Goal: Transaction & Acquisition: Download file/media

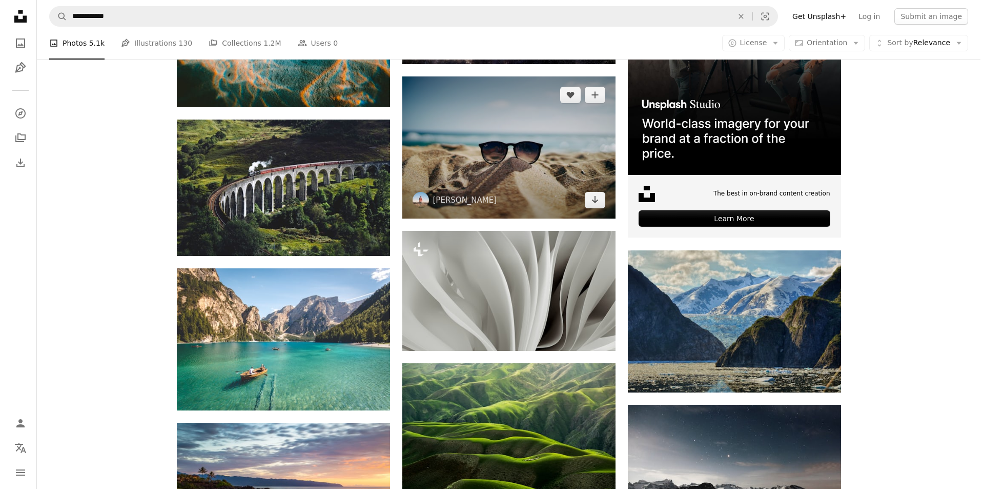
scroll to position [3085, 0]
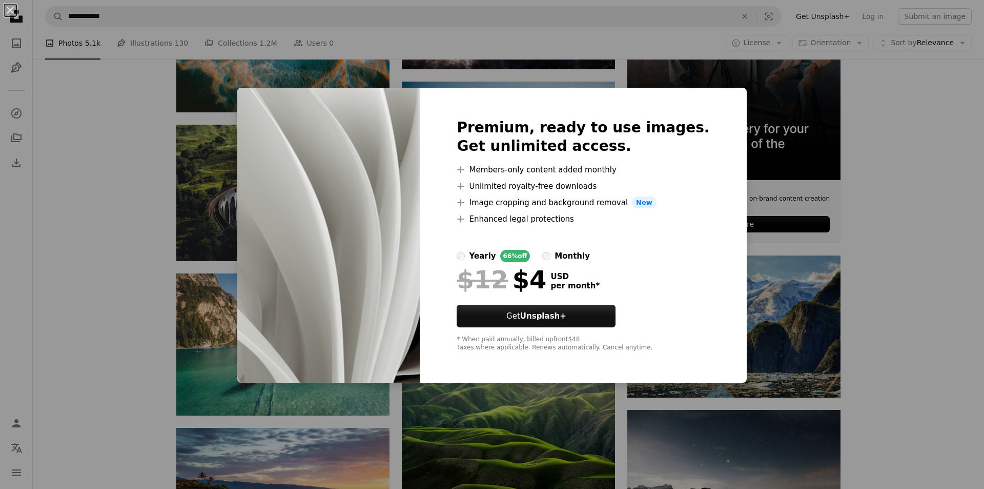
click at [722, 313] on div "An X shape Premium, ready to use images. Get unlimited access. A plus sign Memb…" at bounding box center [492, 244] width 984 height 489
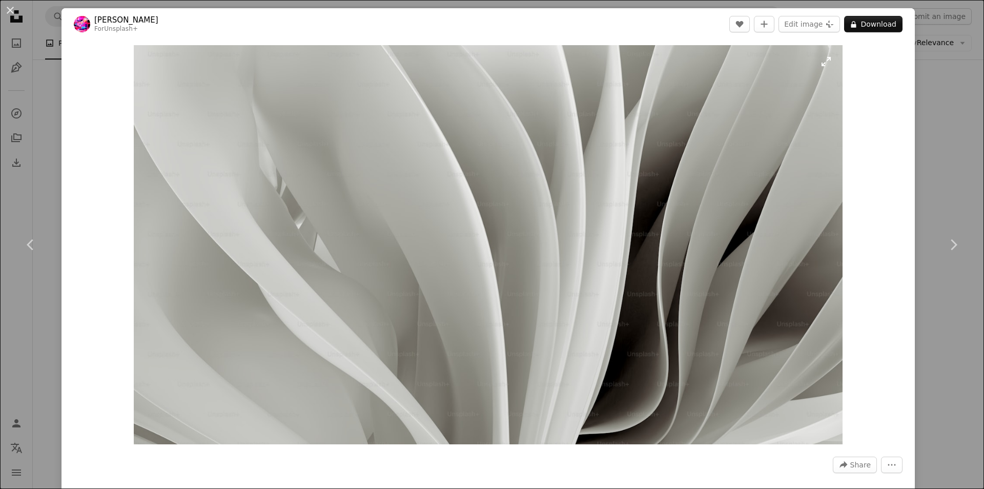
scroll to position [3239, 0]
click at [525, 269] on img "Zoom in on this image" at bounding box center [488, 244] width 709 height 399
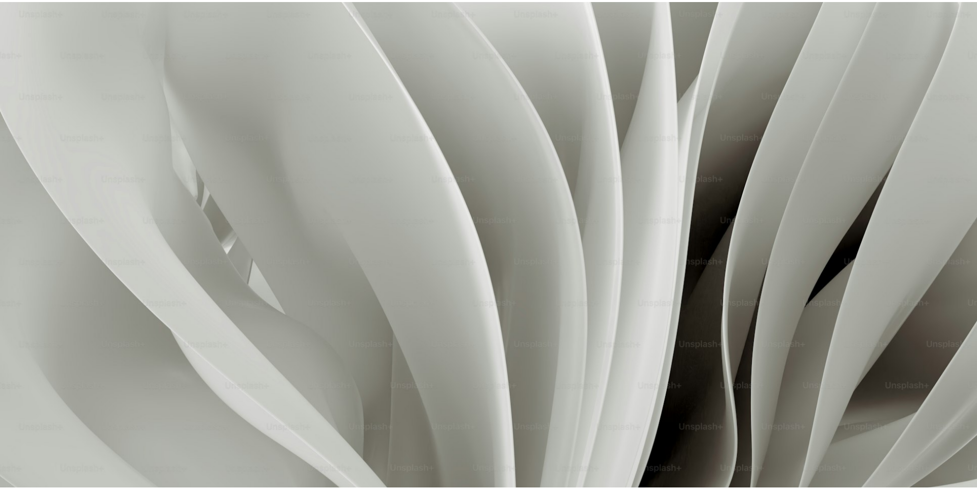
scroll to position [0, 0]
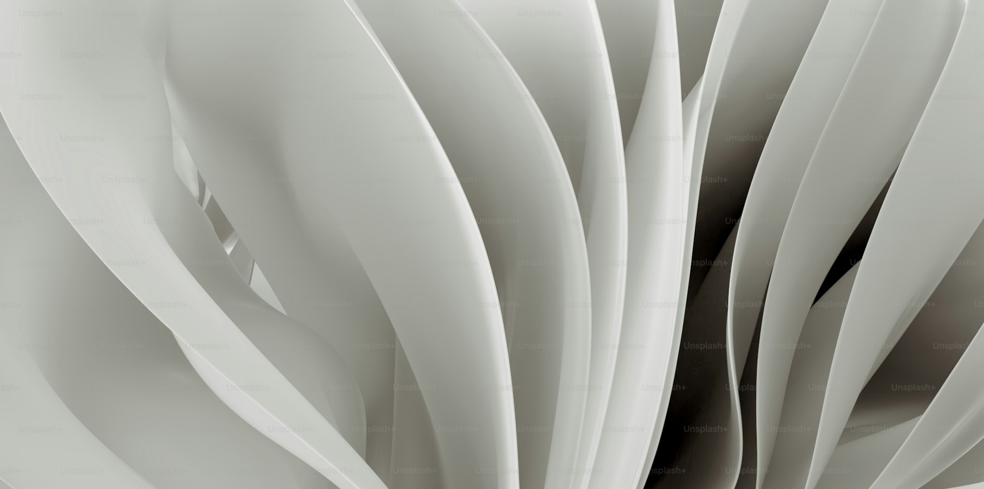
click at [525, 269] on img "Zoom out on this image" at bounding box center [491, 276] width 985 height 554
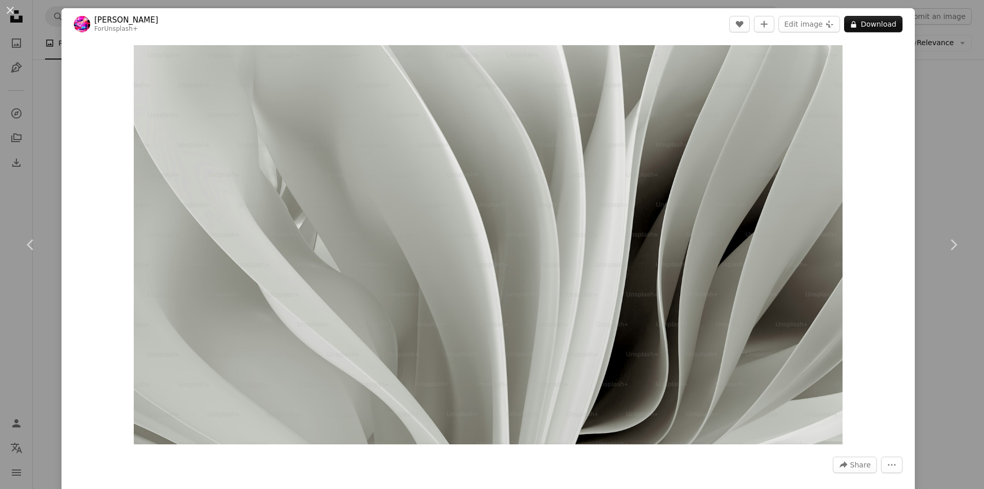
click at [914, 249] on div "An X shape Chevron left Chevron right [PERSON_NAME] For Unsplash+ A heart A plu…" at bounding box center [492, 244] width 984 height 489
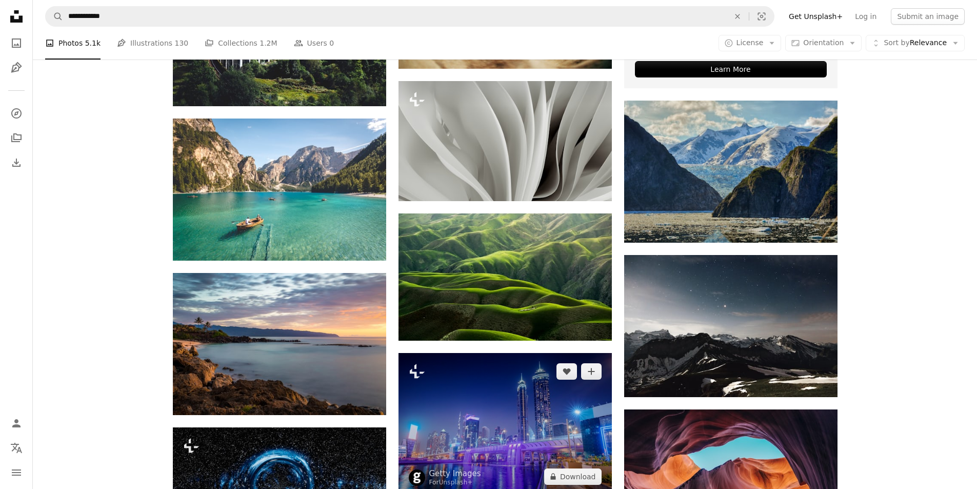
click at [557, 417] on img at bounding box center [504, 424] width 213 height 142
click at [539, 433] on img at bounding box center [504, 424] width 213 height 142
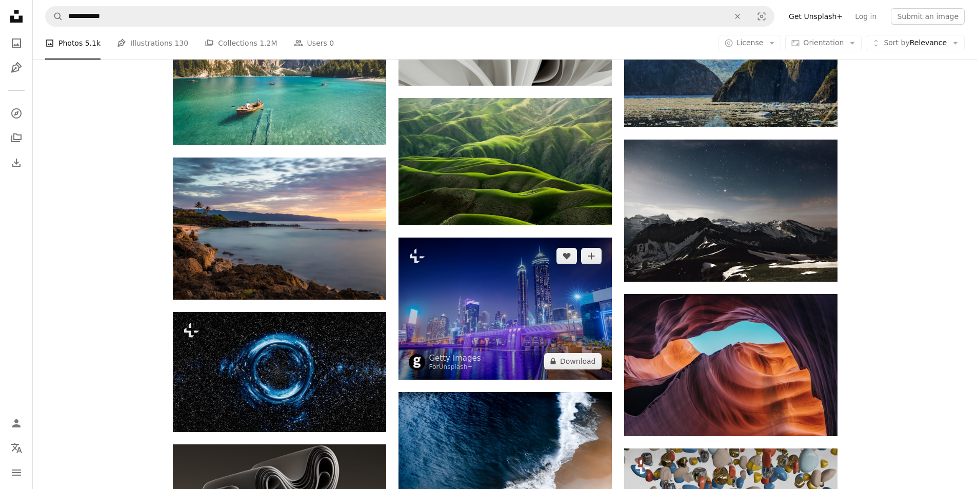
scroll to position [3393, 0]
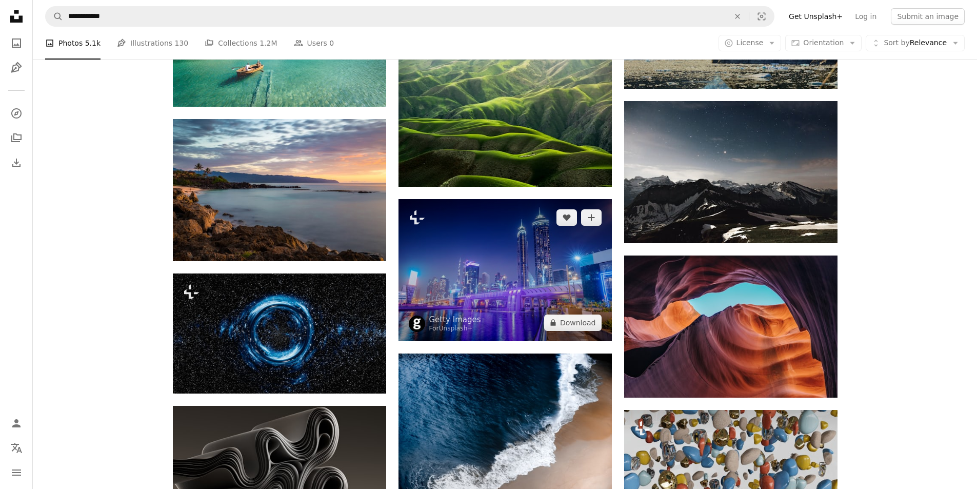
click at [520, 320] on img at bounding box center [504, 270] width 213 height 142
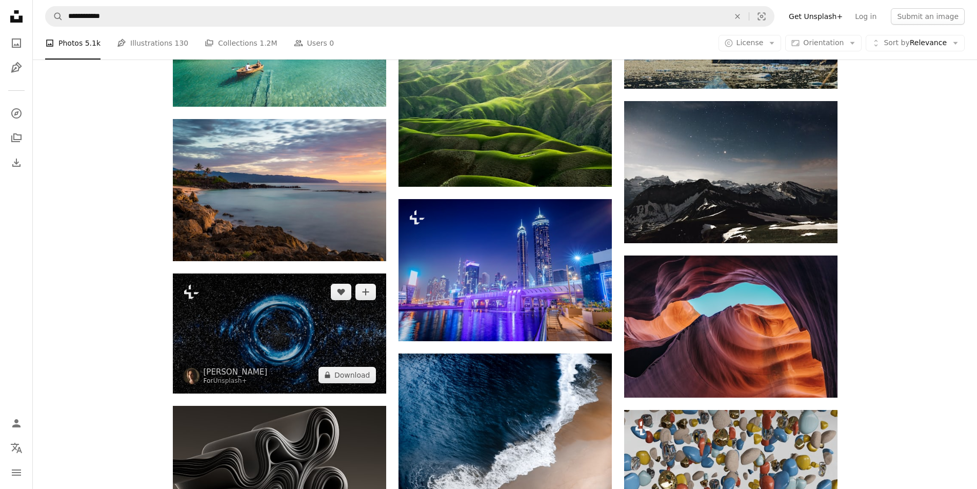
click at [259, 328] on img at bounding box center [279, 333] width 213 height 120
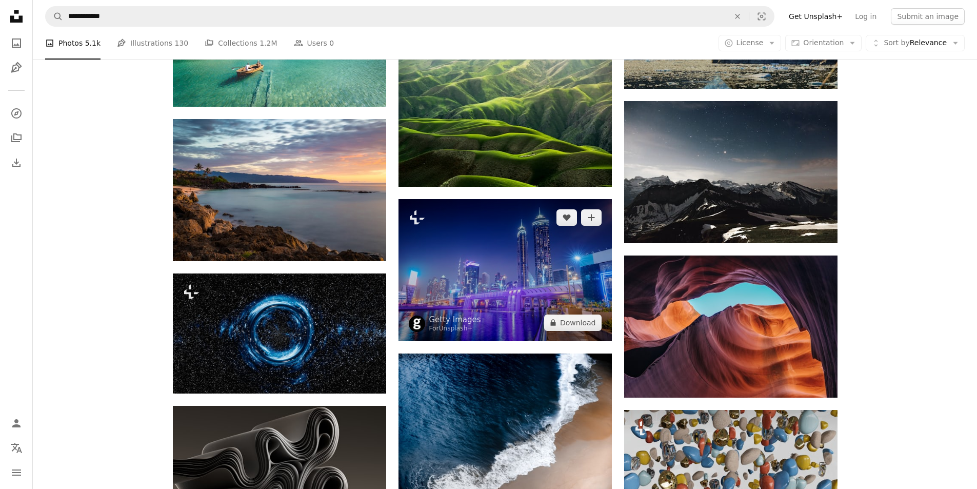
click at [474, 290] on img at bounding box center [504, 270] width 213 height 142
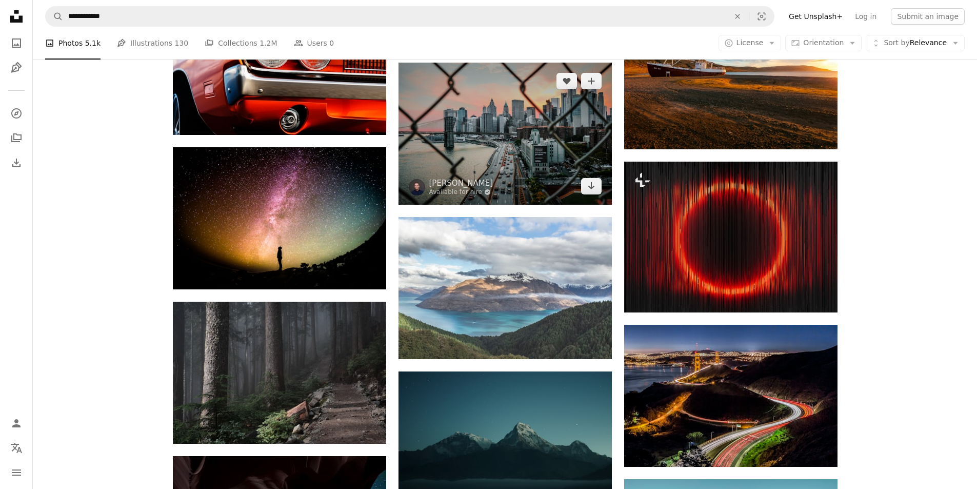
scroll to position [4264, 0]
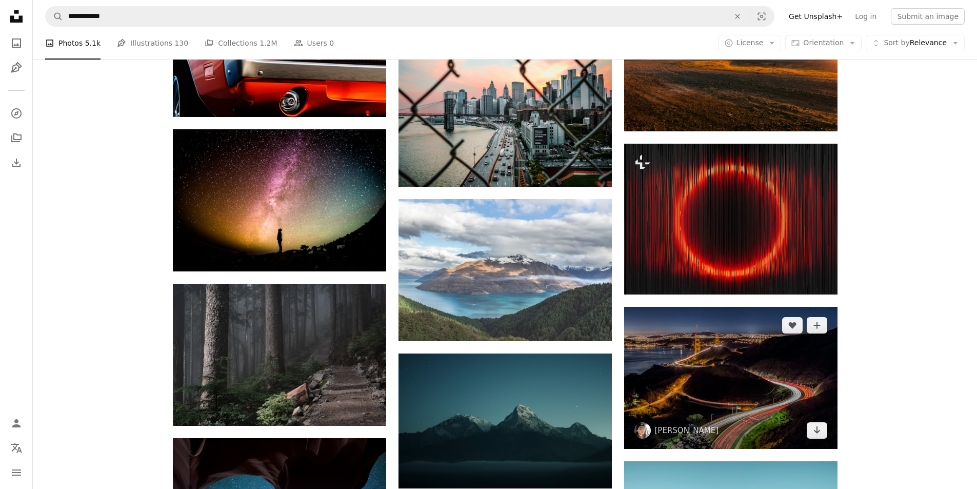
click at [757, 397] on img at bounding box center [730, 378] width 213 height 142
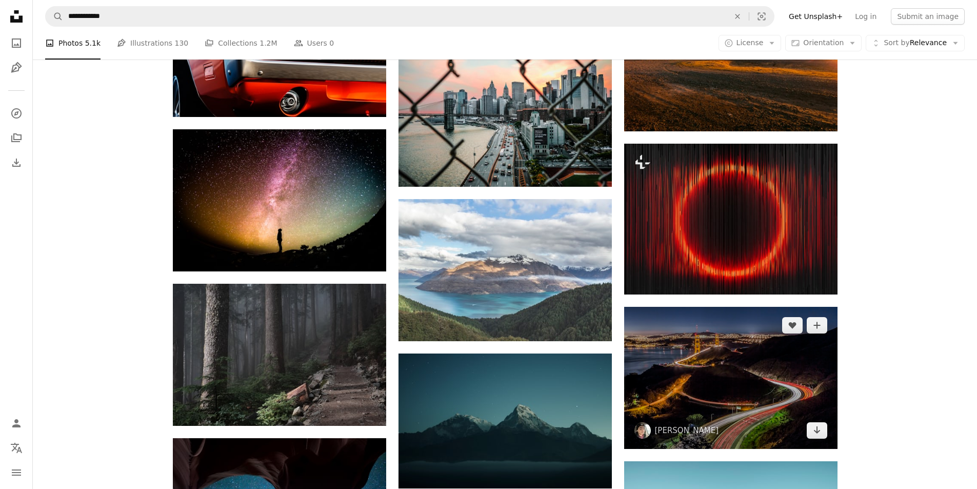
click at [757, 396] on img at bounding box center [730, 378] width 213 height 142
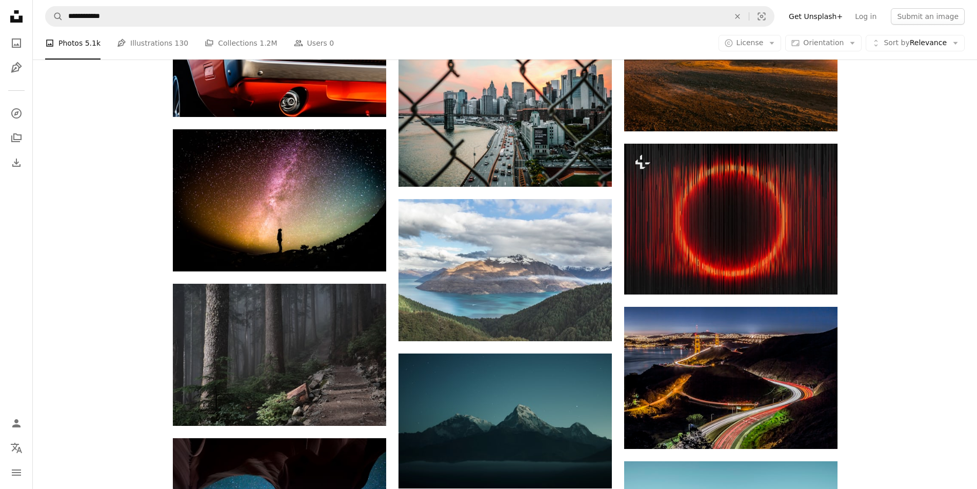
drag, startPoint x: 757, startPoint y: 396, endPoint x: 916, endPoint y: 348, distance: 165.6
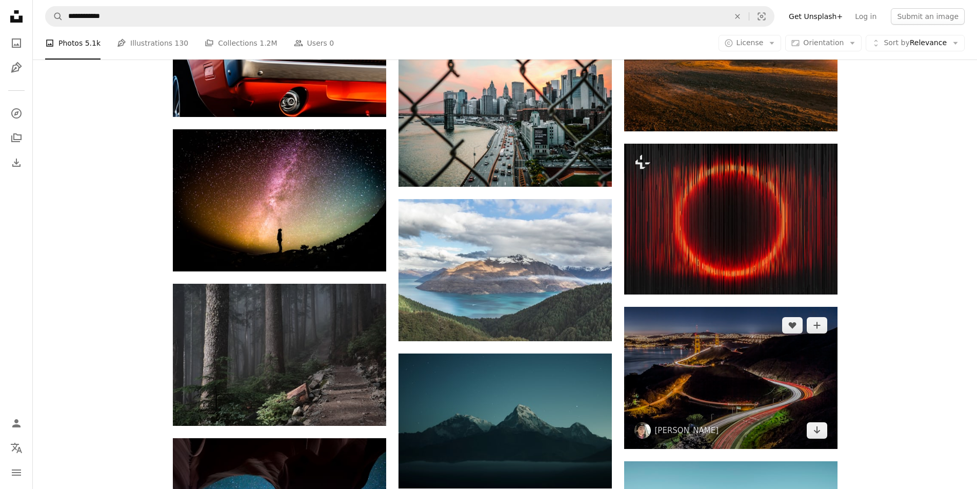
click at [722, 408] on img at bounding box center [730, 378] width 213 height 142
click at [822, 434] on link "Arrow pointing down" at bounding box center [816, 430] width 21 height 16
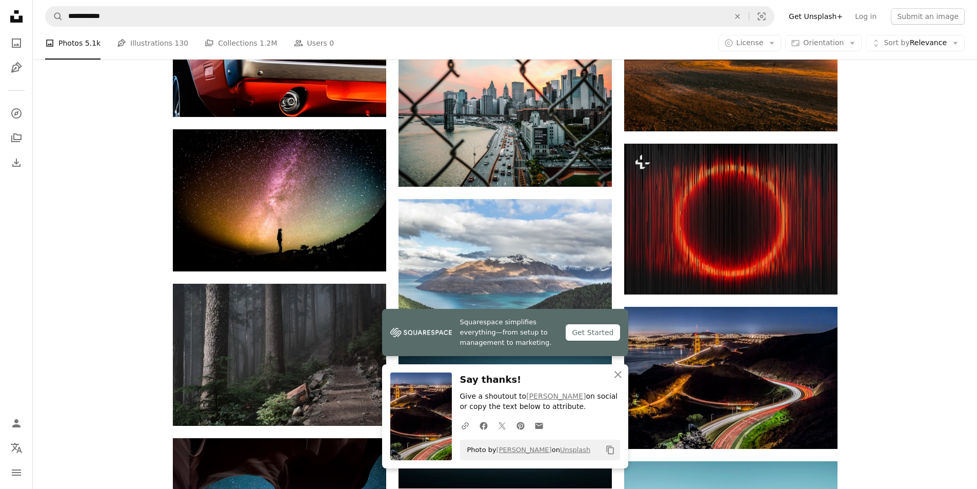
click at [608, 334] on div "Get Started" at bounding box center [592, 332] width 54 height 16
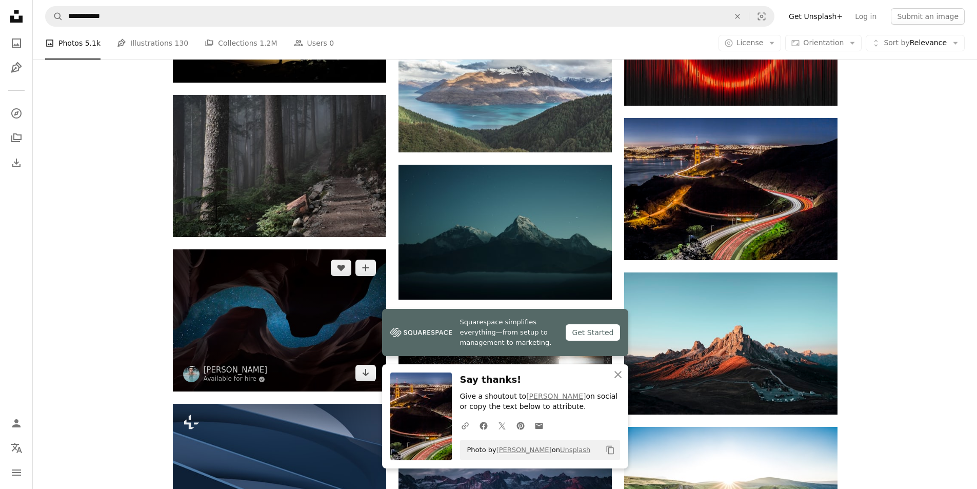
scroll to position [4623, 0]
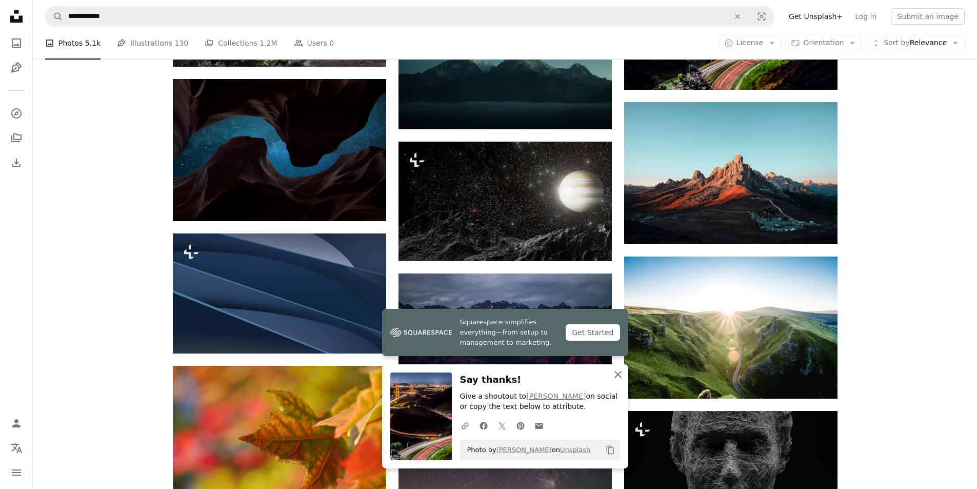
click at [616, 375] on icon "button" at bounding box center [617, 374] width 7 height 7
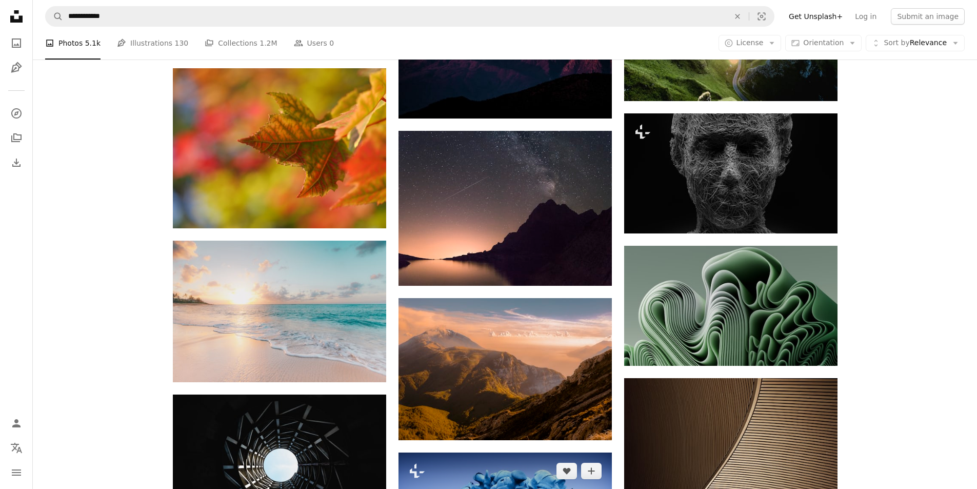
scroll to position [4828, 0]
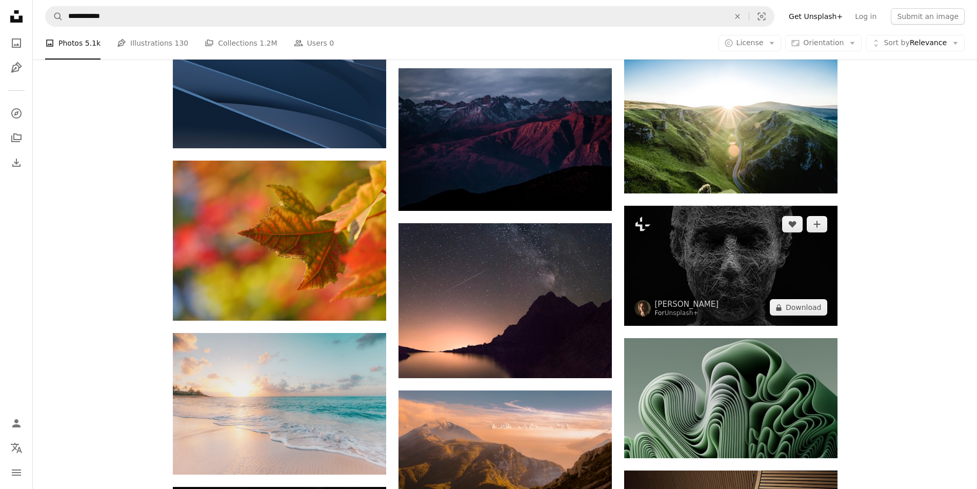
click at [726, 268] on img at bounding box center [730, 266] width 213 height 120
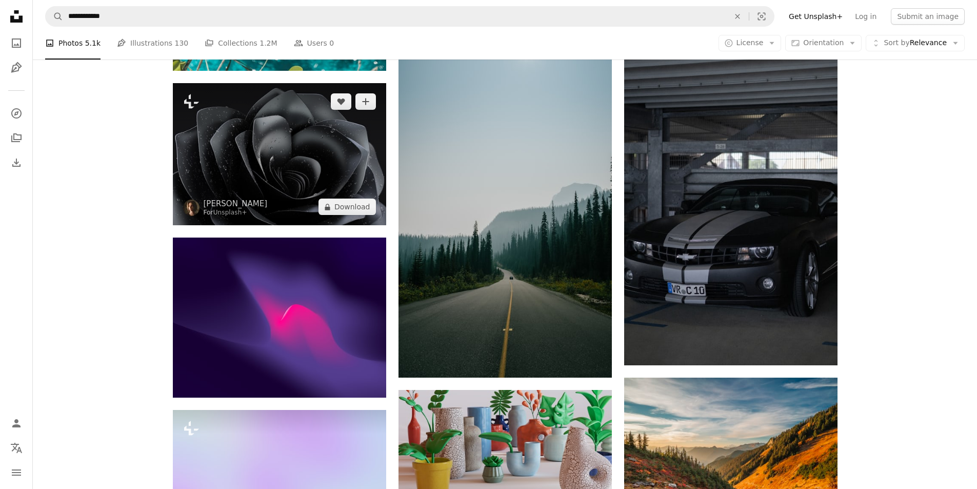
scroll to position [11031, 0]
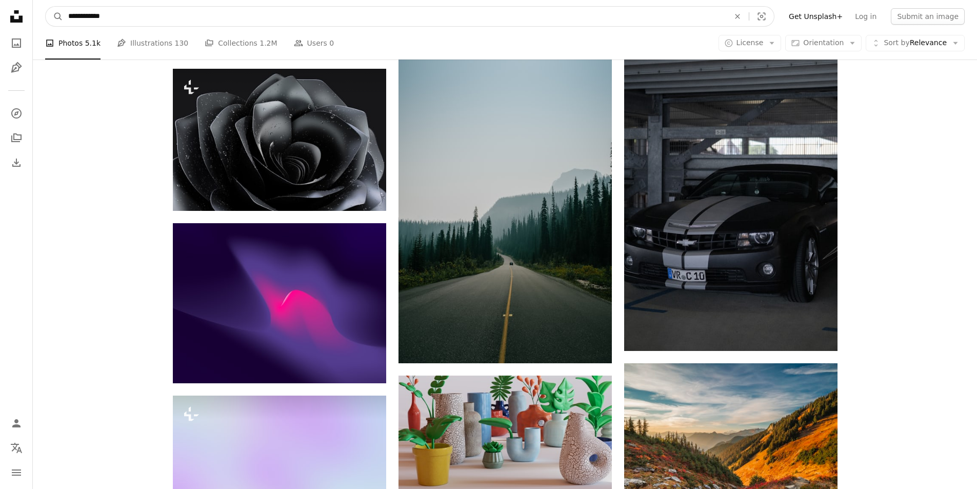
click at [166, 16] on input "**********" at bounding box center [394, 16] width 663 height 19
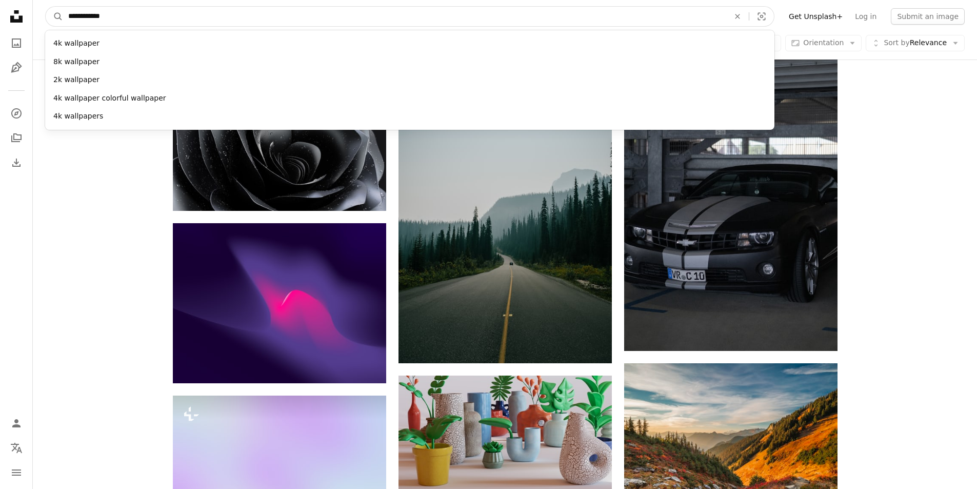
click at [166, 16] on input "**********" at bounding box center [394, 16] width 663 height 19
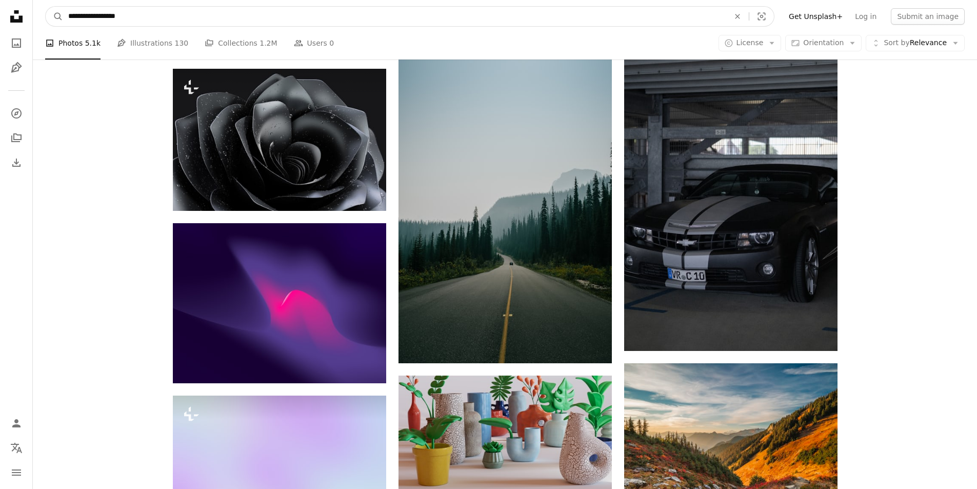
type input "**********"
click at [46, 7] on button "A magnifying glass" at bounding box center [54, 16] width 17 height 19
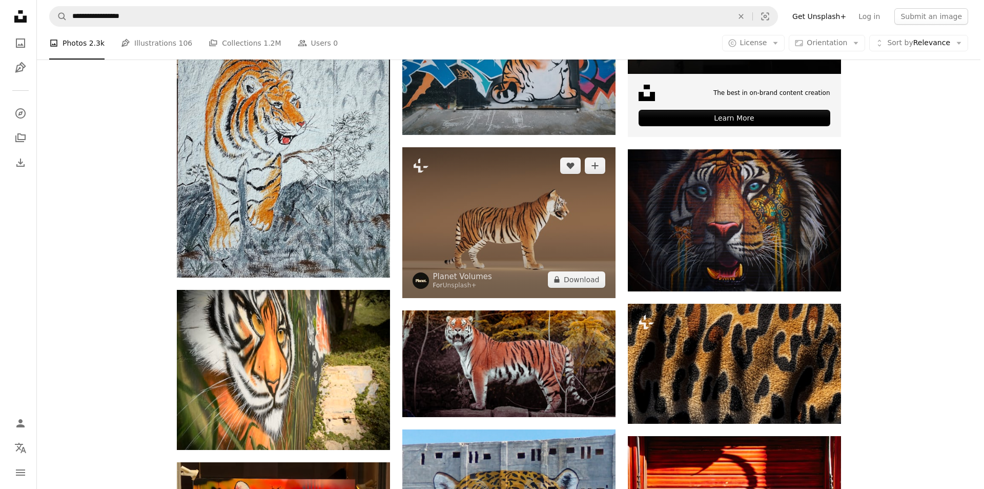
scroll to position [410, 0]
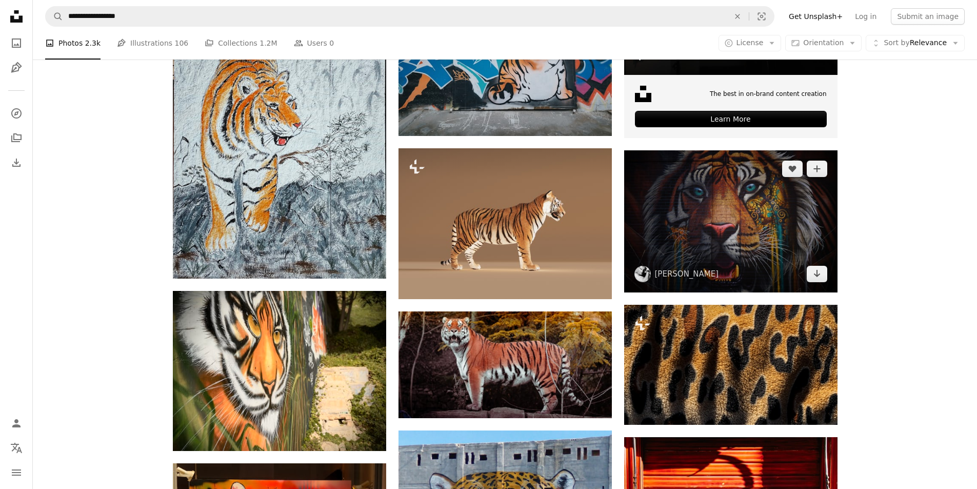
click at [652, 244] on img at bounding box center [730, 221] width 213 height 142
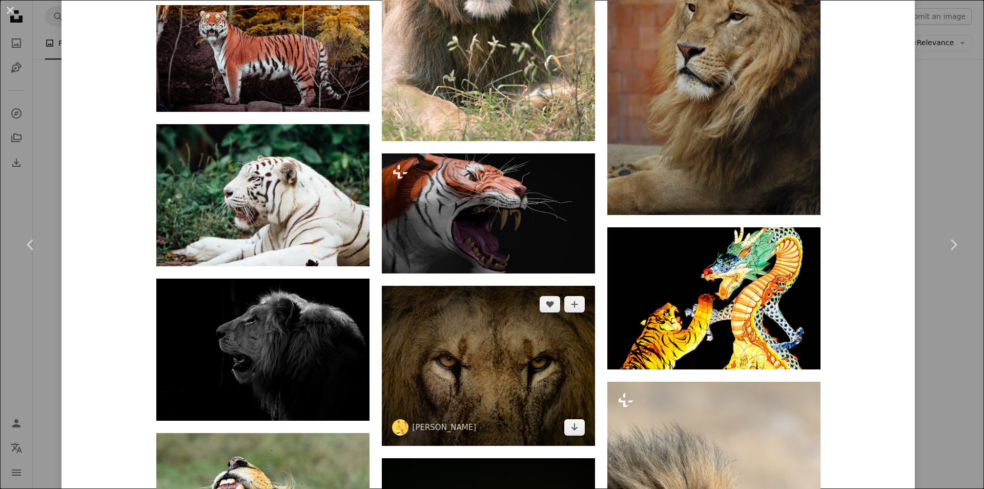
scroll to position [10563, 0]
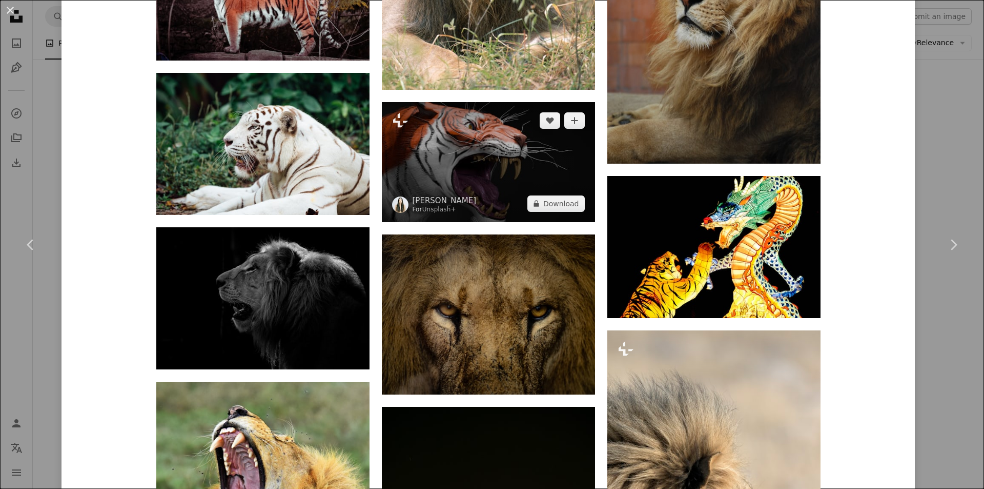
click at [460, 174] on img at bounding box center [488, 162] width 213 height 120
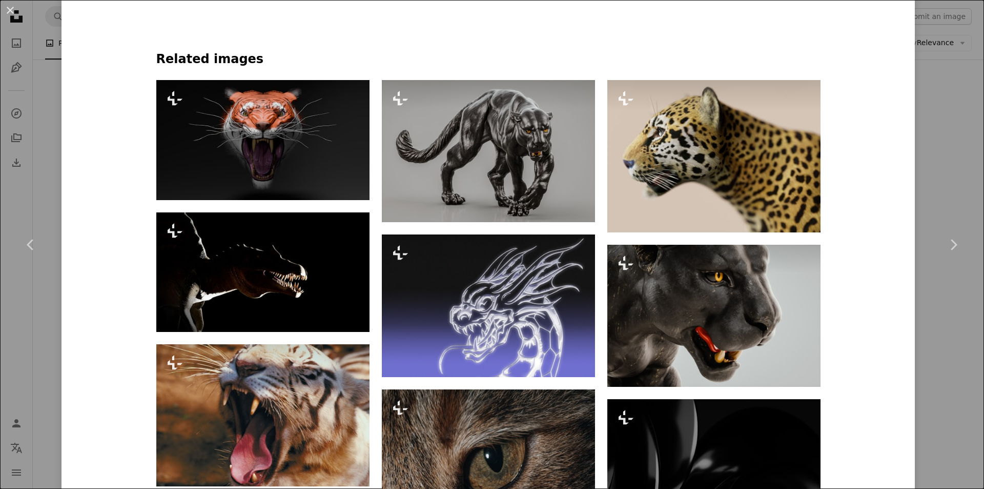
scroll to position [718, 0]
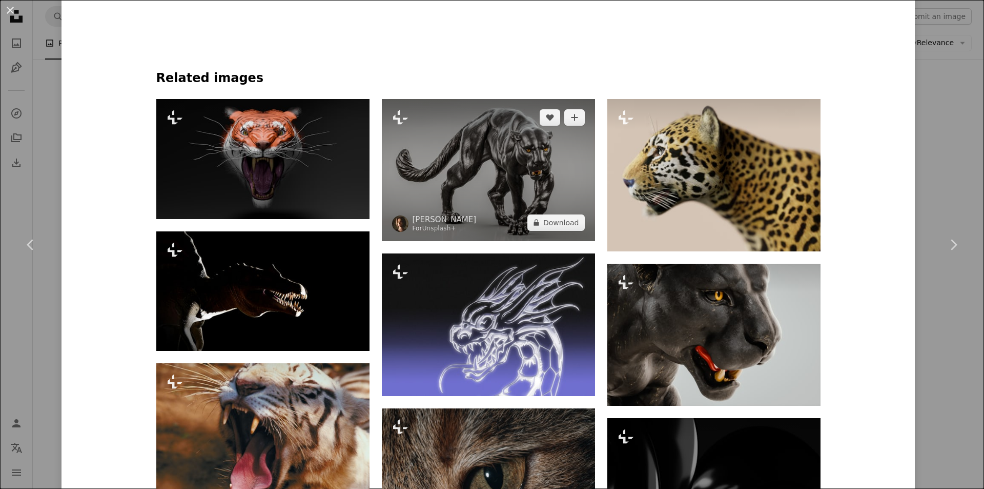
click at [505, 176] on img at bounding box center [488, 170] width 213 height 142
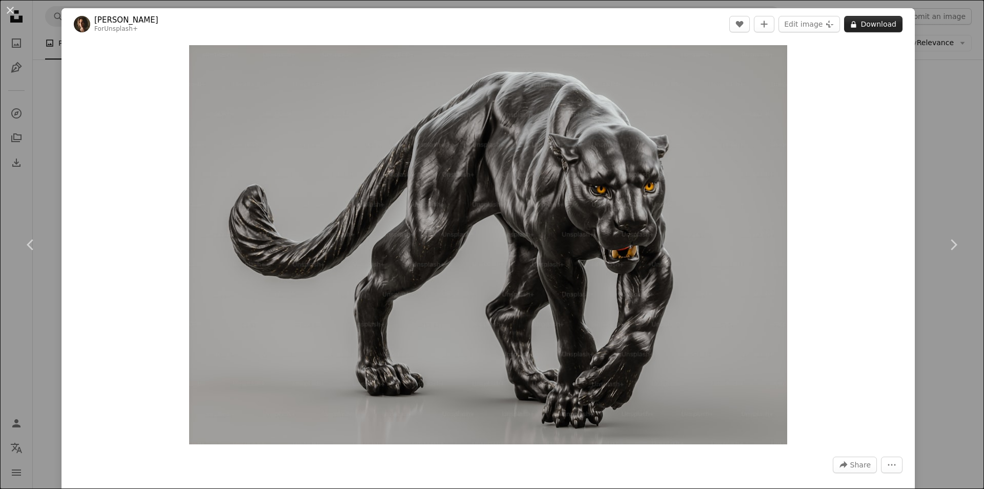
click at [851, 25] on icon at bounding box center [853, 24] width 5 height 7
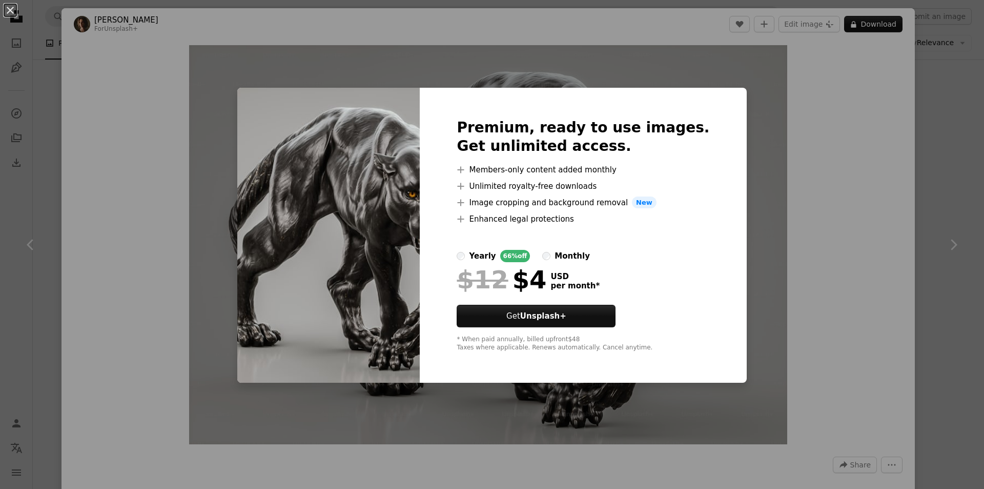
click at [801, 174] on div "An X shape Premium, ready to use images. Get unlimited access. A plus sign Memb…" at bounding box center [492, 244] width 984 height 489
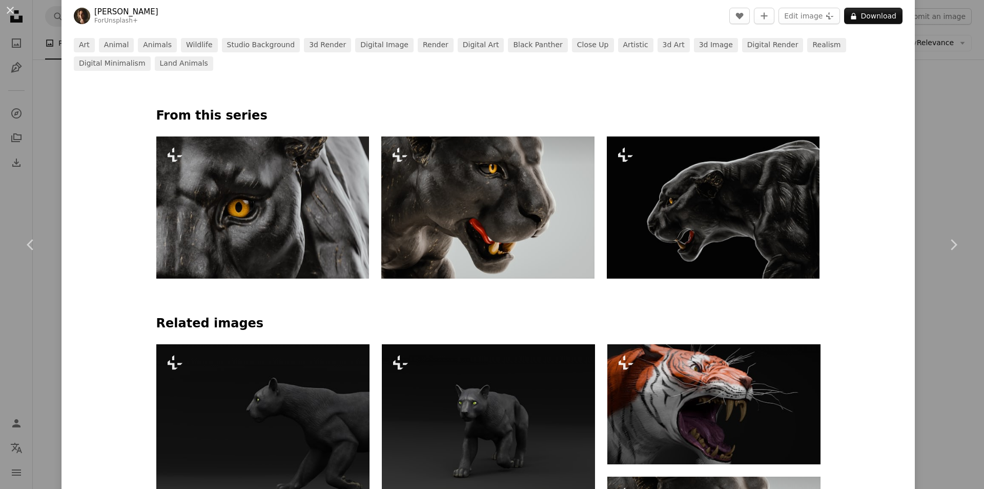
scroll to position [513, 0]
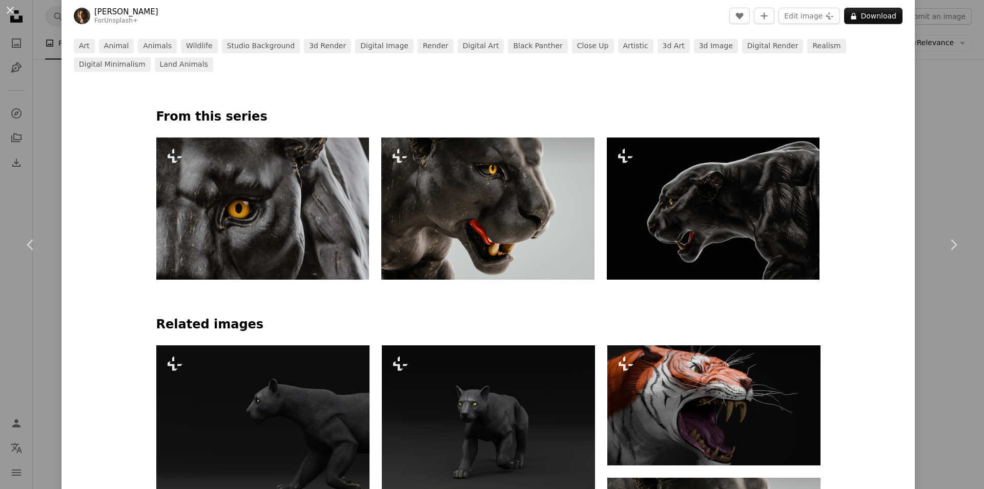
click at [486, 228] on img at bounding box center [487, 208] width 213 height 142
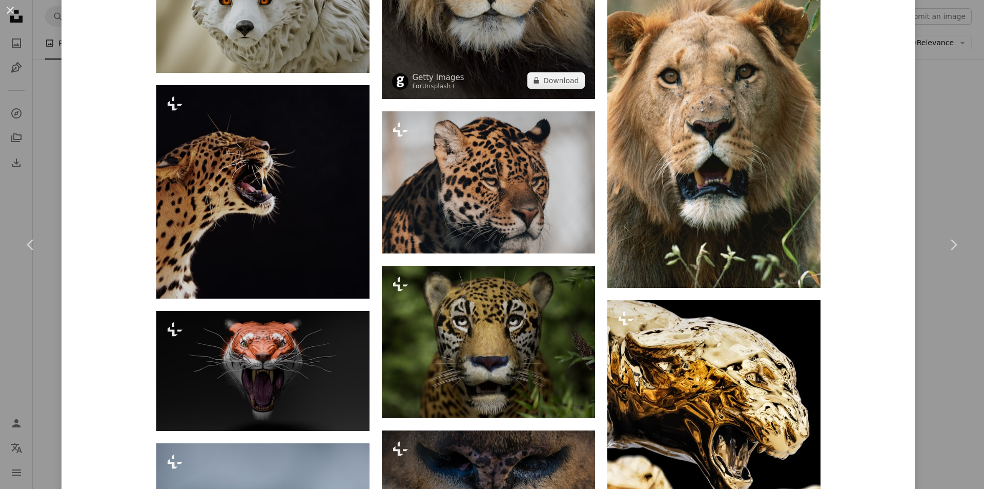
scroll to position [1968, 0]
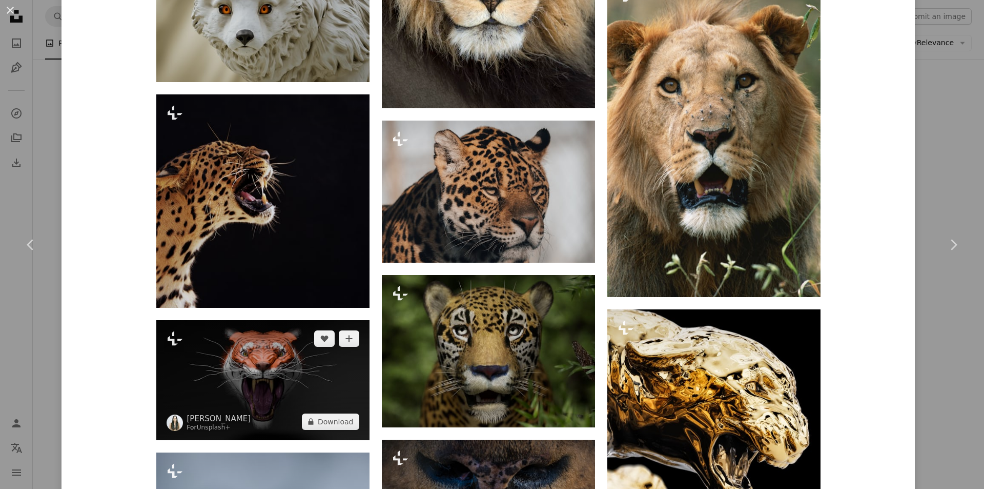
click at [294, 346] on img at bounding box center [262, 380] width 213 height 120
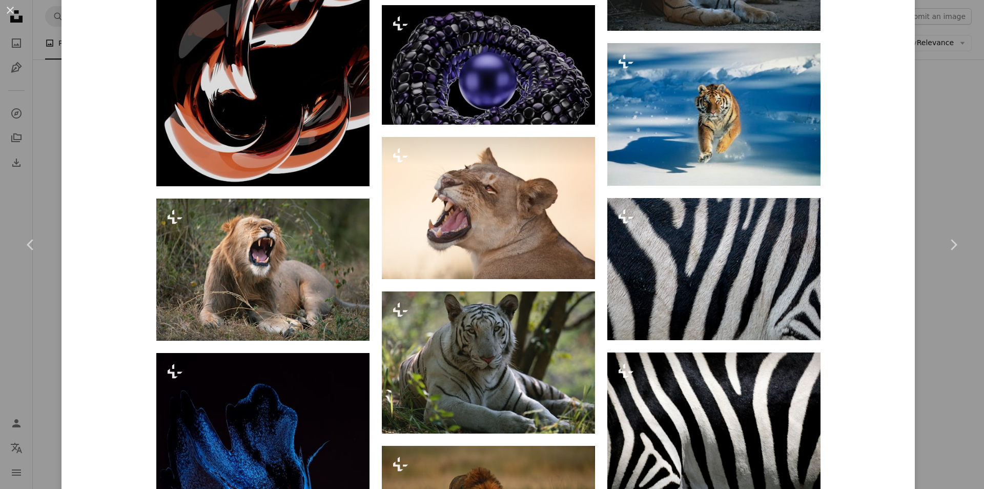
scroll to position [3496, 0]
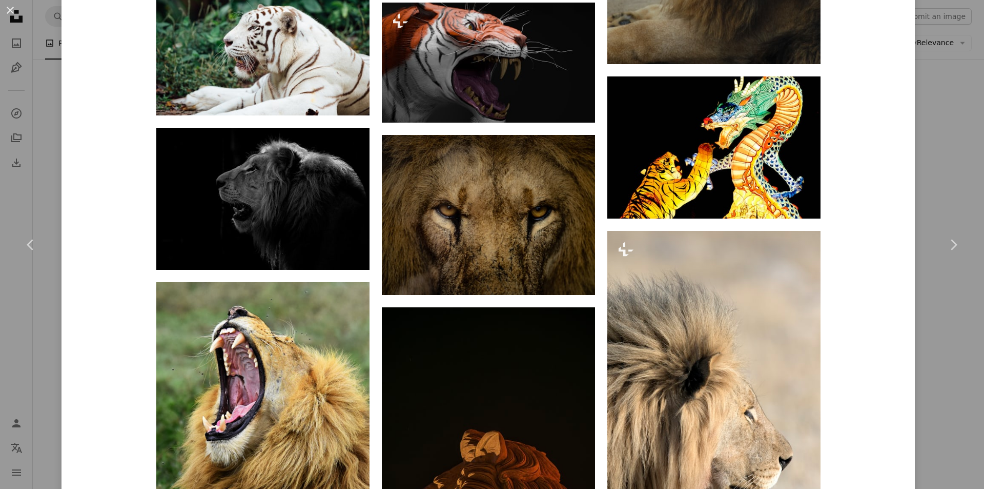
scroll to position [10714, 0]
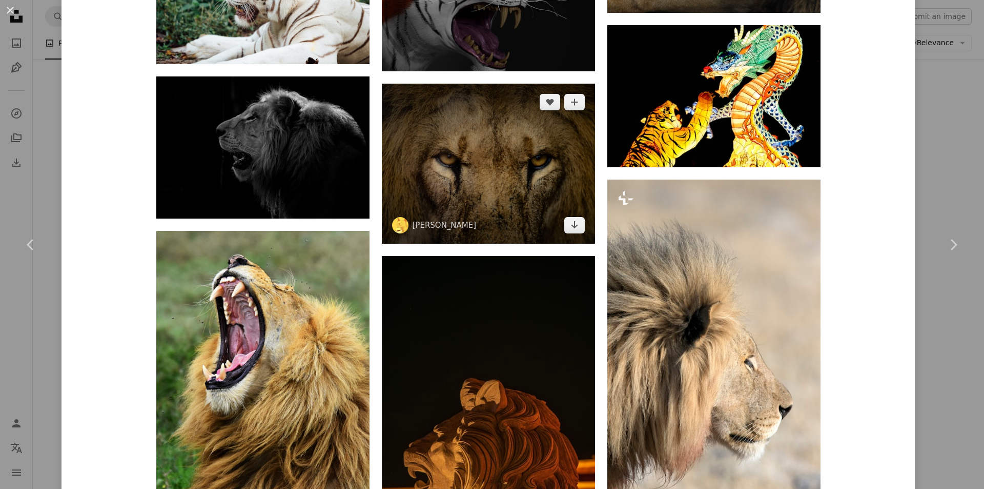
click at [497, 176] on img at bounding box center [488, 164] width 213 height 160
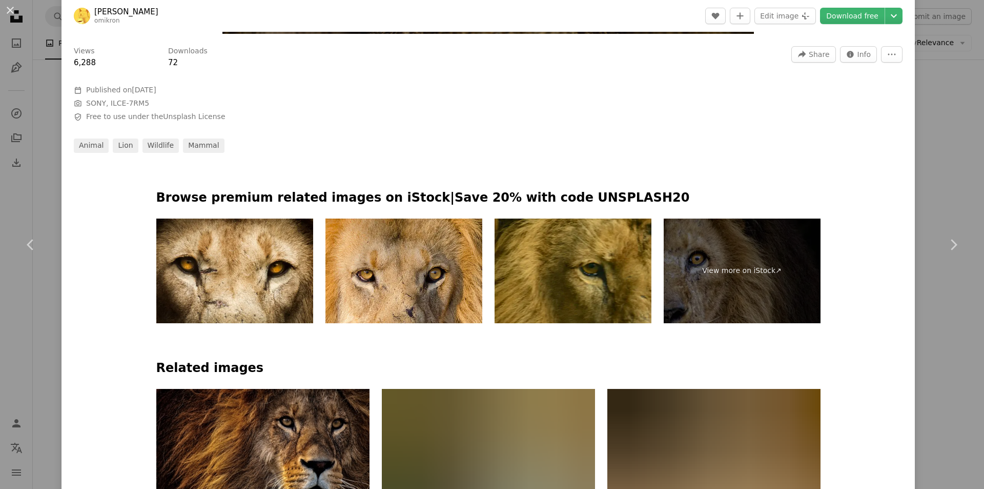
scroll to position [205, 0]
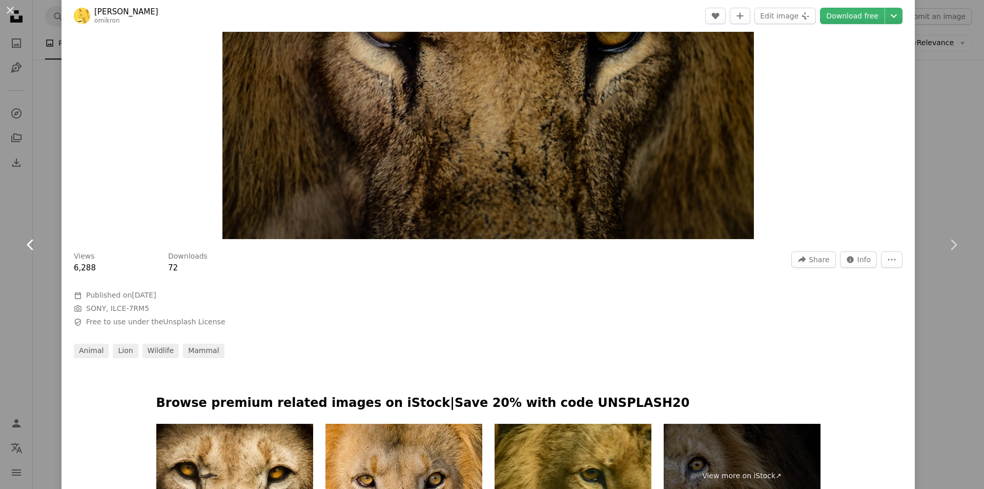
click at [48, 212] on link "Chevron left" at bounding box center [31, 244] width 62 height 98
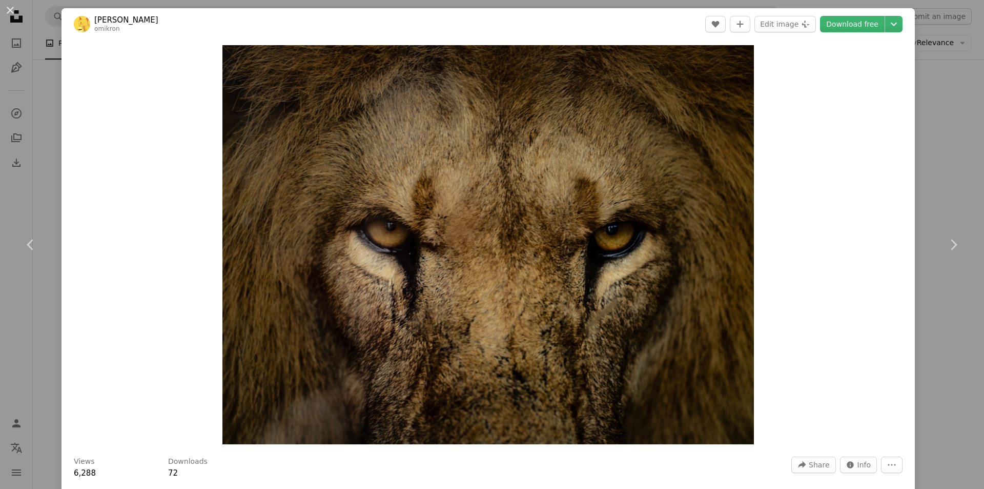
scroll to position [205, 0]
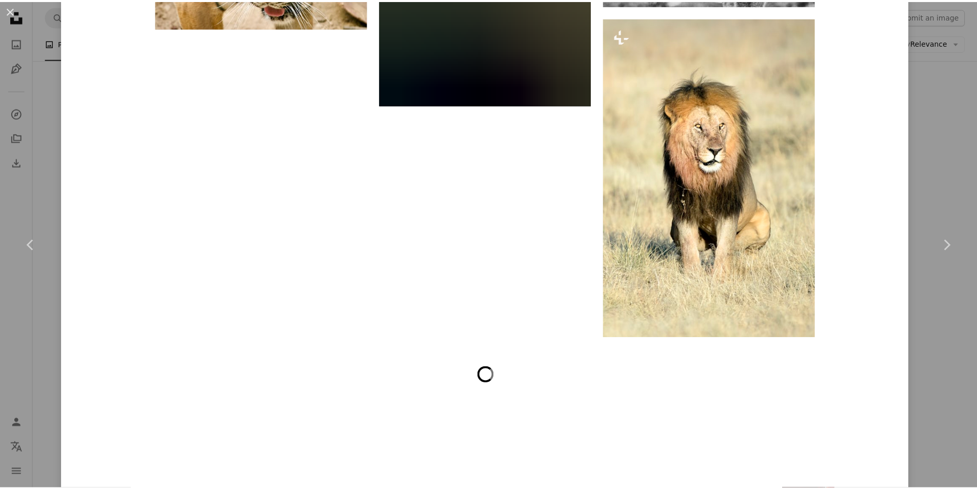
scroll to position [12075, 0]
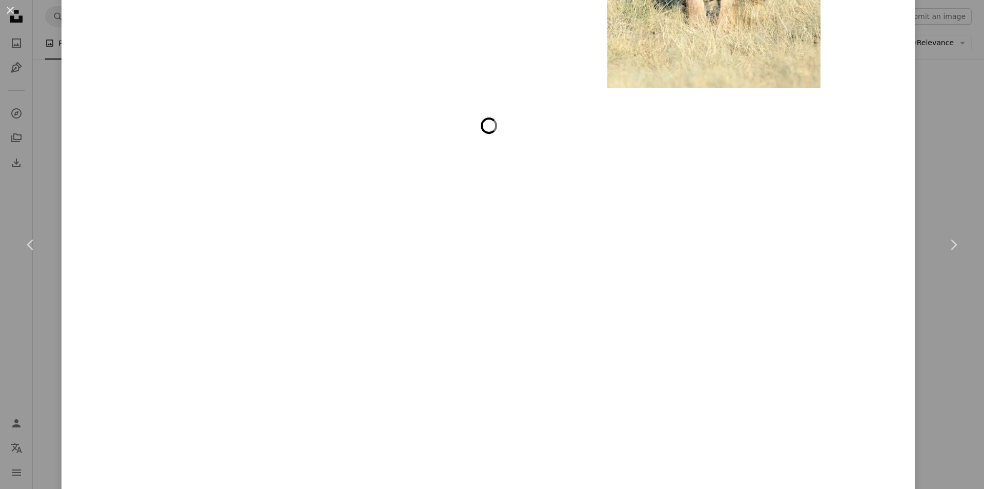
click at [929, 481] on div "An X shape Chevron left Chevron right [PERSON_NAME] belchev A heart A plus sign…" at bounding box center [492, 244] width 984 height 489
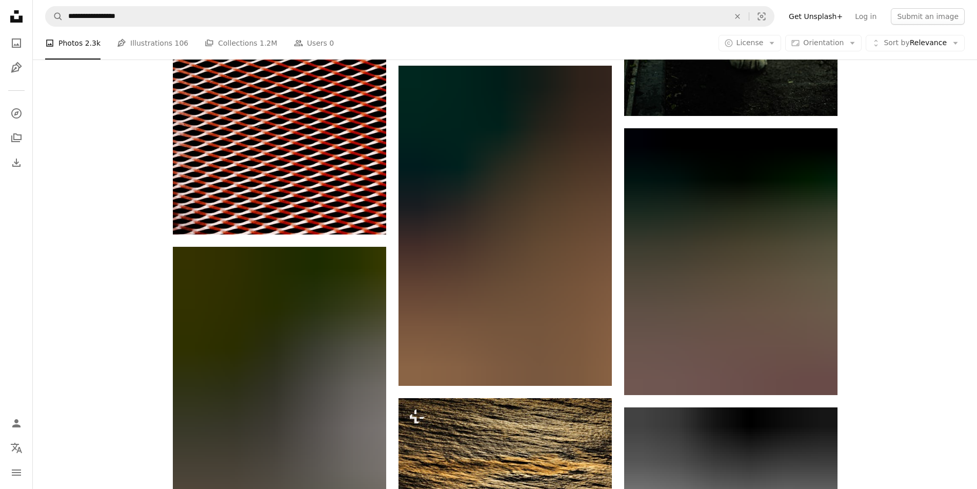
scroll to position [15312, 0]
